Goal: Understand process/instructions: Learn how to perform a task or action

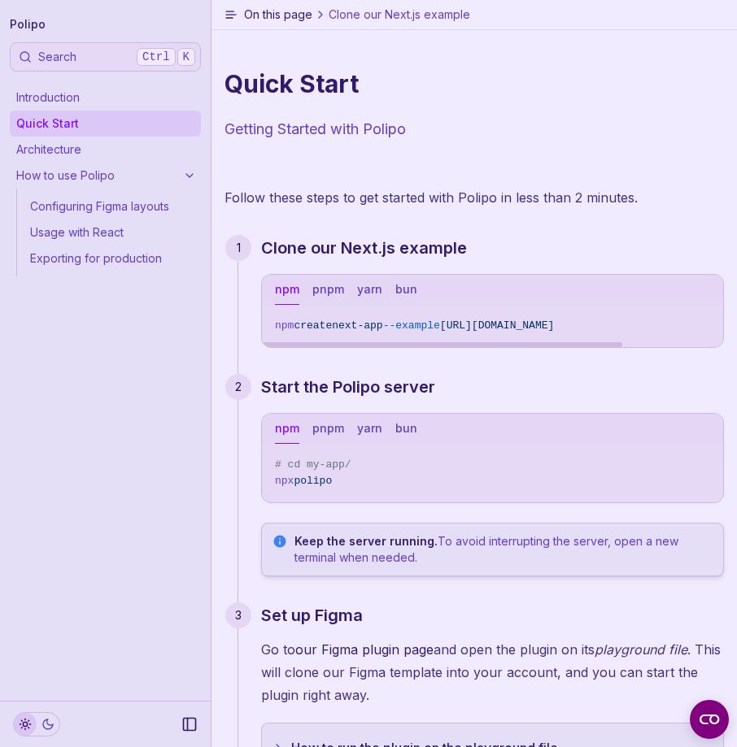
click at [705, 319] on icon "Copy Text" at bounding box center [703, 323] width 11 height 11
click at [236, 567] on div "Follow these steps to get started with Polipo in less than 2 minutes. Clone our…" at bounding box center [473, 698] width 499 height 1025
click at [702, 324] on rect "Copy Text" at bounding box center [705, 325] width 7 height 7
click at [708, 315] on button "Copy Text" at bounding box center [704, 323] width 24 height 24
click at [706, 324] on icon "Copy Text" at bounding box center [703, 323] width 11 height 11
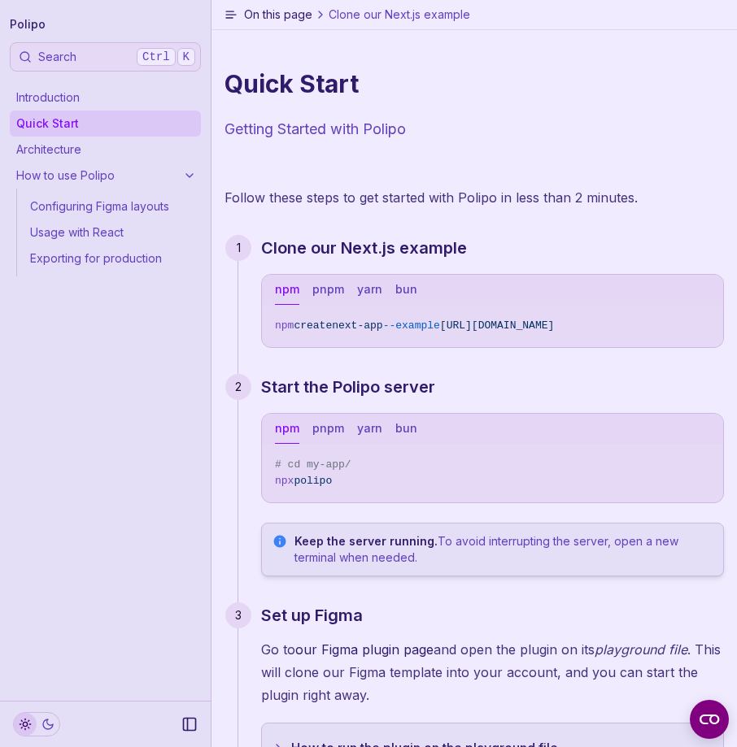
click at [702, 469] on button "Copy Text" at bounding box center [704, 462] width 24 height 24
click at [706, 439] on div "npm pnpm yarn bun" at bounding box center [492, 429] width 461 height 30
click at [708, 457] on icon "Copy Text" at bounding box center [703, 462] width 11 height 11
drag, startPoint x: 339, startPoint y: 482, endPoint x: 272, endPoint y: 489, distance: 67.0
click at [272, 489] on pre "# cd my-app/ npx polipo" at bounding box center [492, 473] width 461 height 59
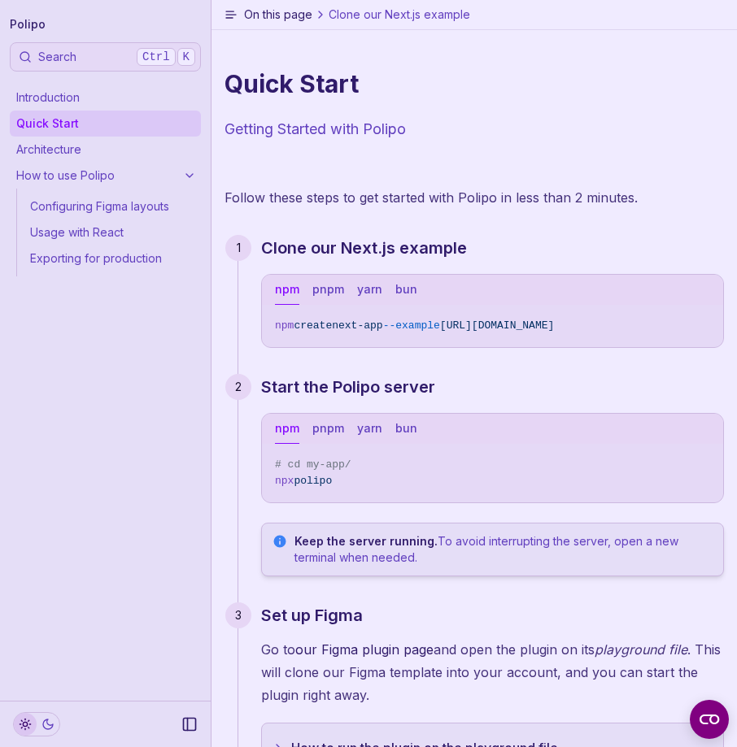
copy span "npx polipo"
